Goal: Task Accomplishment & Management: Use online tool/utility

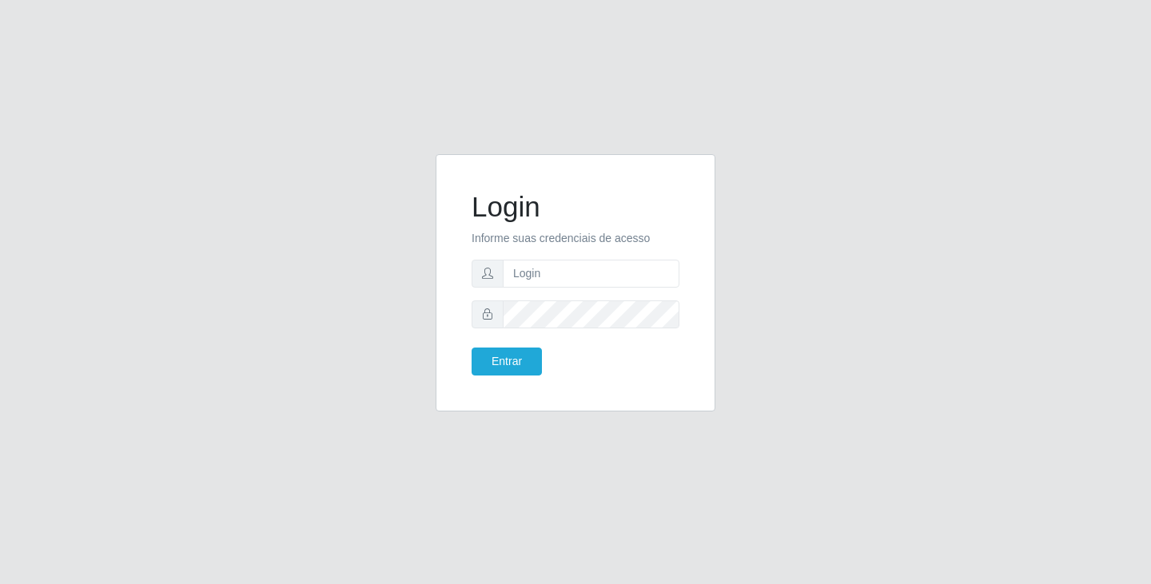
click at [596, 268] on input "text" at bounding box center [591, 274] width 177 height 28
type input "[EMAIL_ADDRESS][DOMAIN_NAME]"
click at [604, 262] on input "[EMAIL_ADDRESS][DOMAIN_NAME]" at bounding box center [591, 274] width 177 height 28
drag, startPoint x: 643, startPoint y: 277, endPoint x: 348, endPoint y: 213, distance: 302.1
click at [348, 213] on div "Login Informe suas credenciais de acesso [EMAIL_ADDRESS][DOMAIN_NAME] Entrar" at bounding box center [575, 292] width 911 height 277
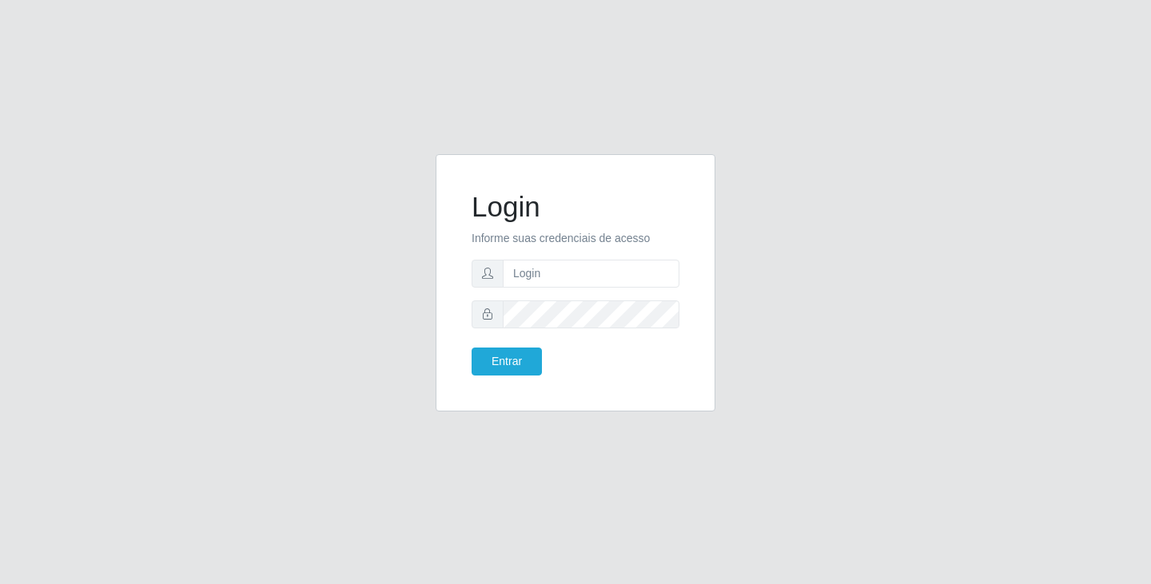
click at [550, 279] on input "text" at bounding box center [591, 274] width 177 height 28
type input "[EMAIL_ADDRESS][DOMAIN_NAME]"
click at [576, 331] on form "Login Informe suas credenciais de acesso [EMAIL_ADDRESS][DOMAIN_NAME] Entrar" at bounding box center [576, 282] width 208 height 185
click at [472, 348] on button "Entrar" at bounding box center [507, 362] width 70 height 28
click at [529, 357] on body "Login Informe suas credenciais de acesso [EMAIL_ADDRESS][DOMAIN_NAME] Entrar" at bounding box center [575, 292] width 1151 height 584
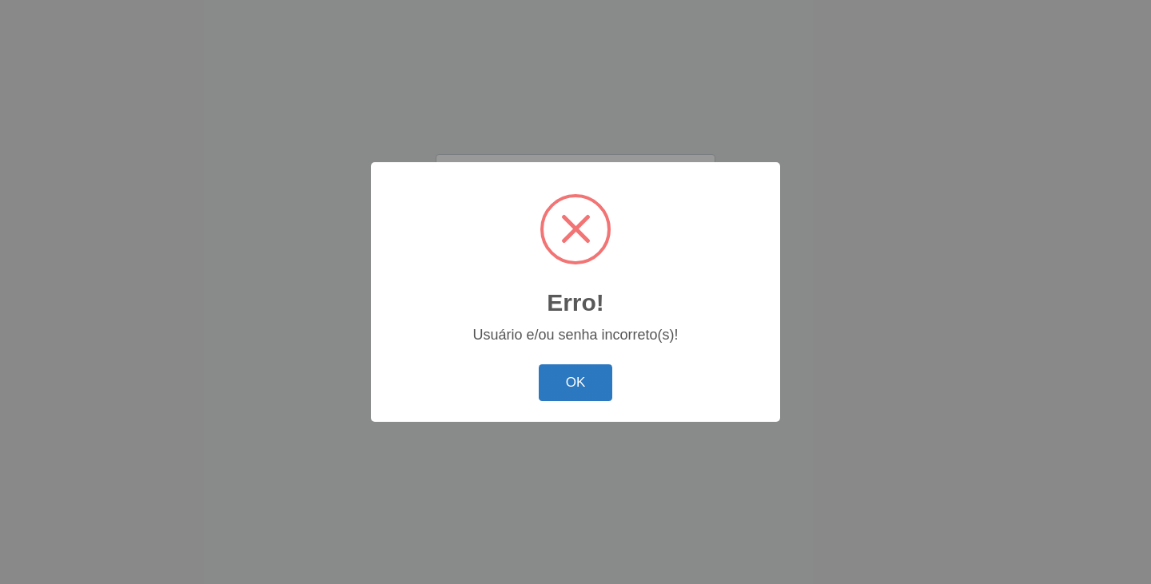
click at [559, 376] on button "OK" at bounding box center [576, 384] width 74 height 38
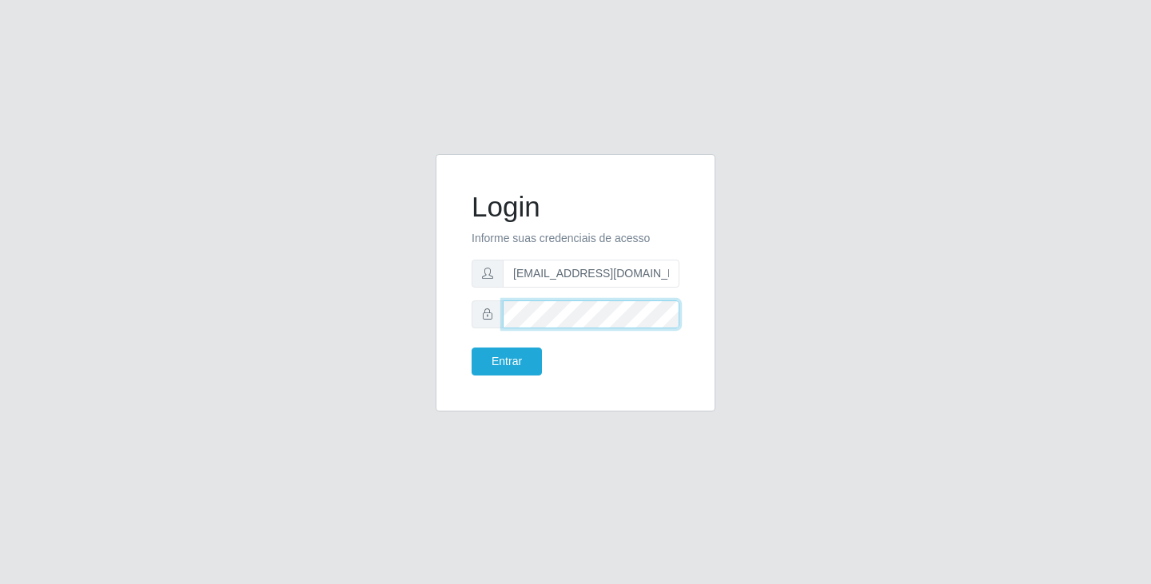
click at [448, 319] on div "Login Informe suas credenciais de acesso [EMAIL_ADDRESS][DOMAIN_NAME] Entrar" at bounding box center [576, 282] width 280 height 257
click at [524, 375] on button "Entrar" at bounding box center [507, 362] width 70 height 28
click at [524, 357] on button "Entrar" at bounding box center [507, 362] width 70 height 28
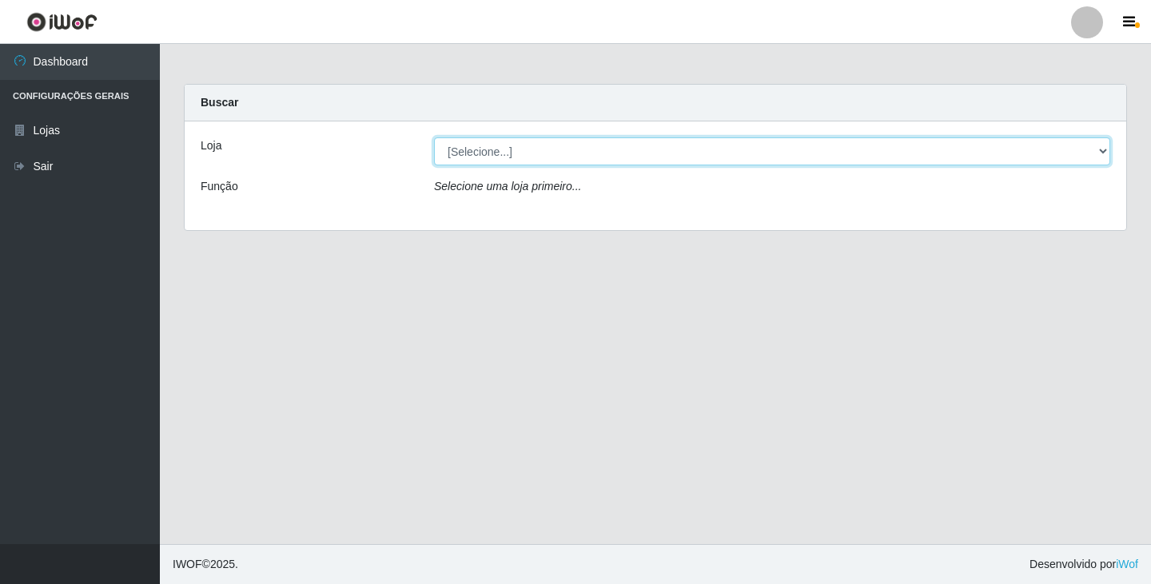
click at [1110, 154] on select "[Selecione...] SuperFácil Atacado - [GEOGRAPHIC_DATA]" at bounding box center [772, 152] width 676 height 28
select select "503"
click at [434, 138] on select "[Selecione...] SuperFácil Atacado - [GEOGRAPHIC_DATA]" at bounding box center [772, 152] width 676 height 28
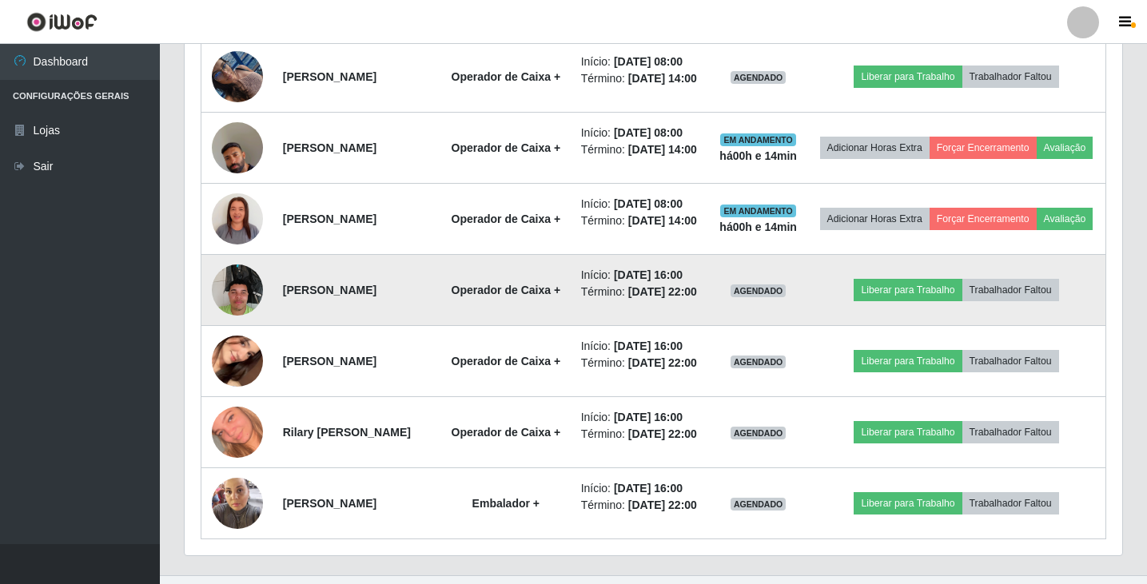
scroll to position [872, 0]
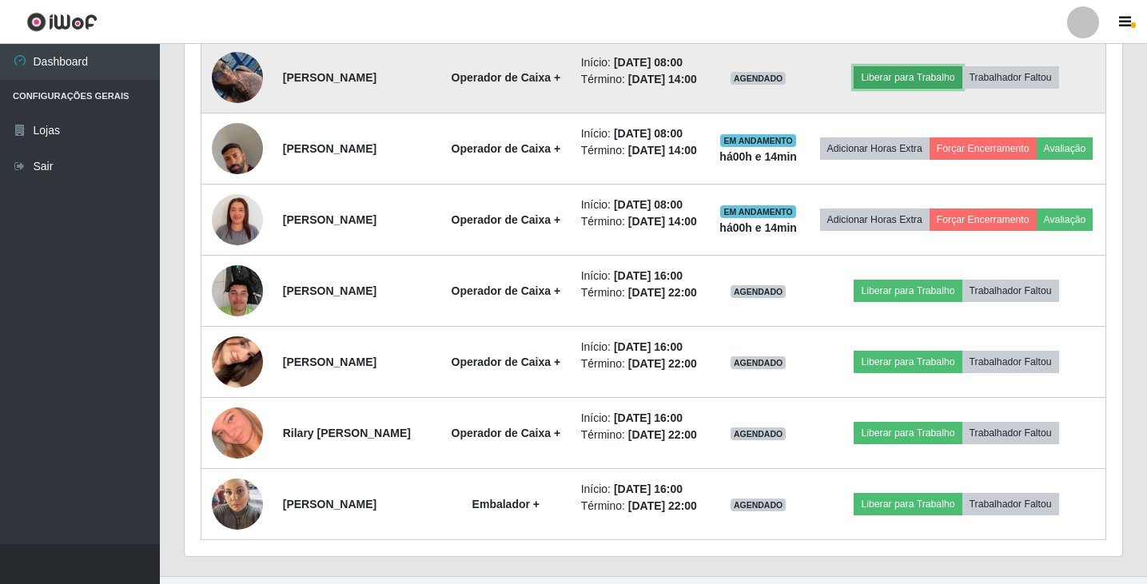
click at [919, 89] on button "Liberar para Trabalho" at bounding box center [908, 77] width 108 height 22
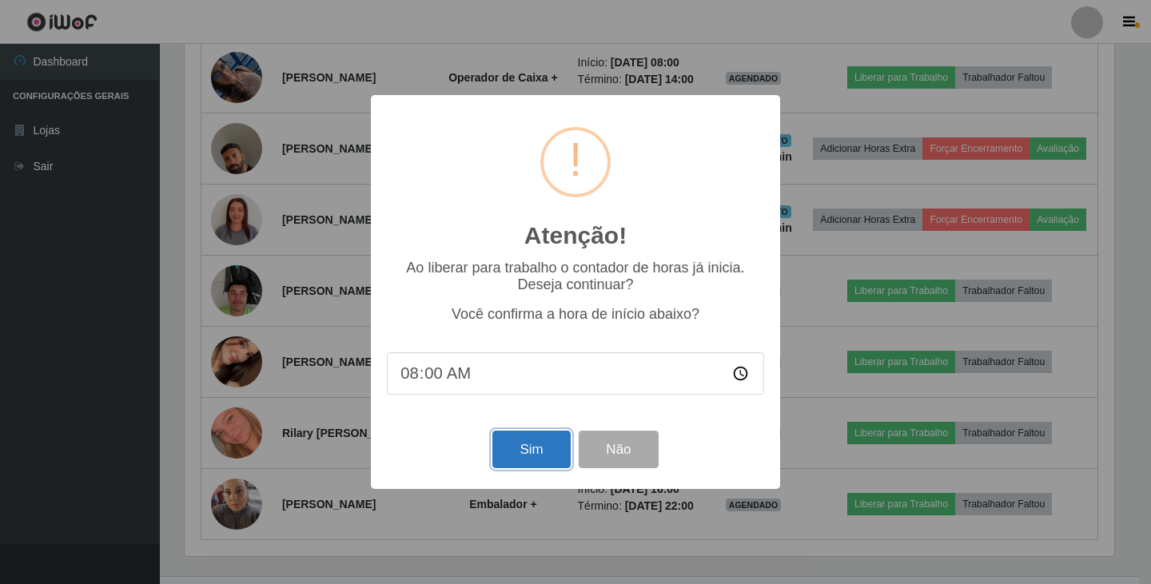
click at [550, 453] on button "Sim" at bounding box center [532, 450] width 78 height 38
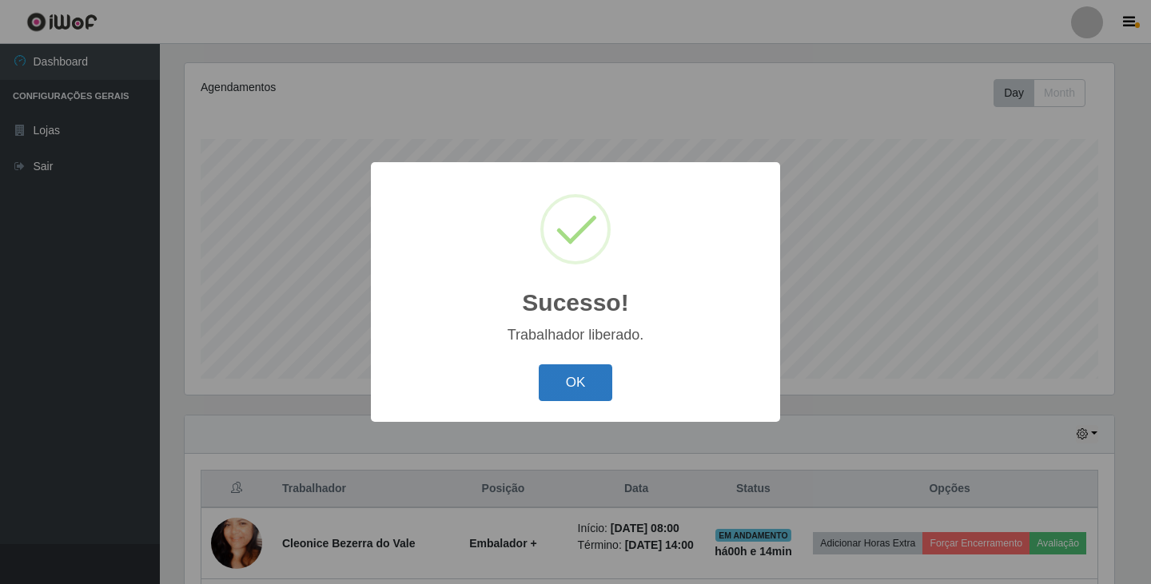
click at [581, 379] on button "OK" at bounding box center [576, 384] width 74 height 38
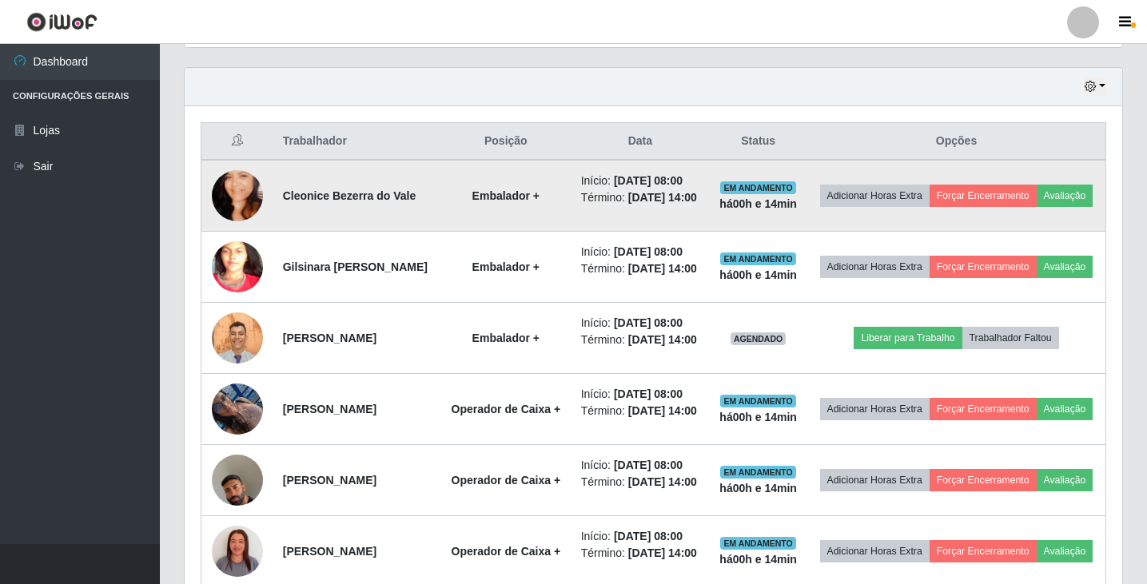
scroll to position [513, 0]
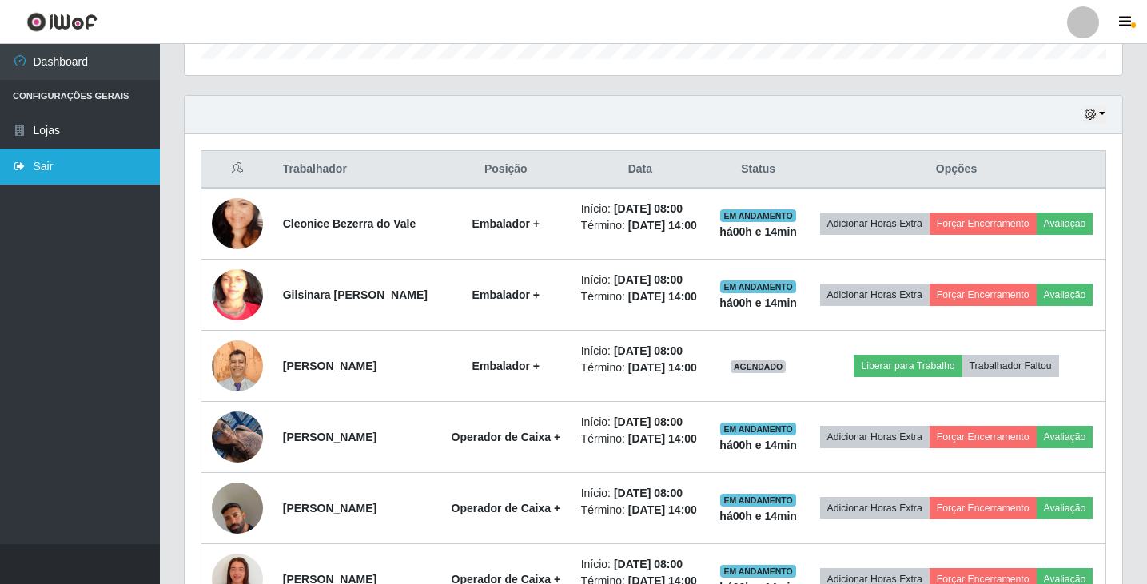
click at [50, 164] on link "Sair" at bounding box center [80, 167] width 160 height 36
